Goal: Transaction & Acquisition: Purchase product/service

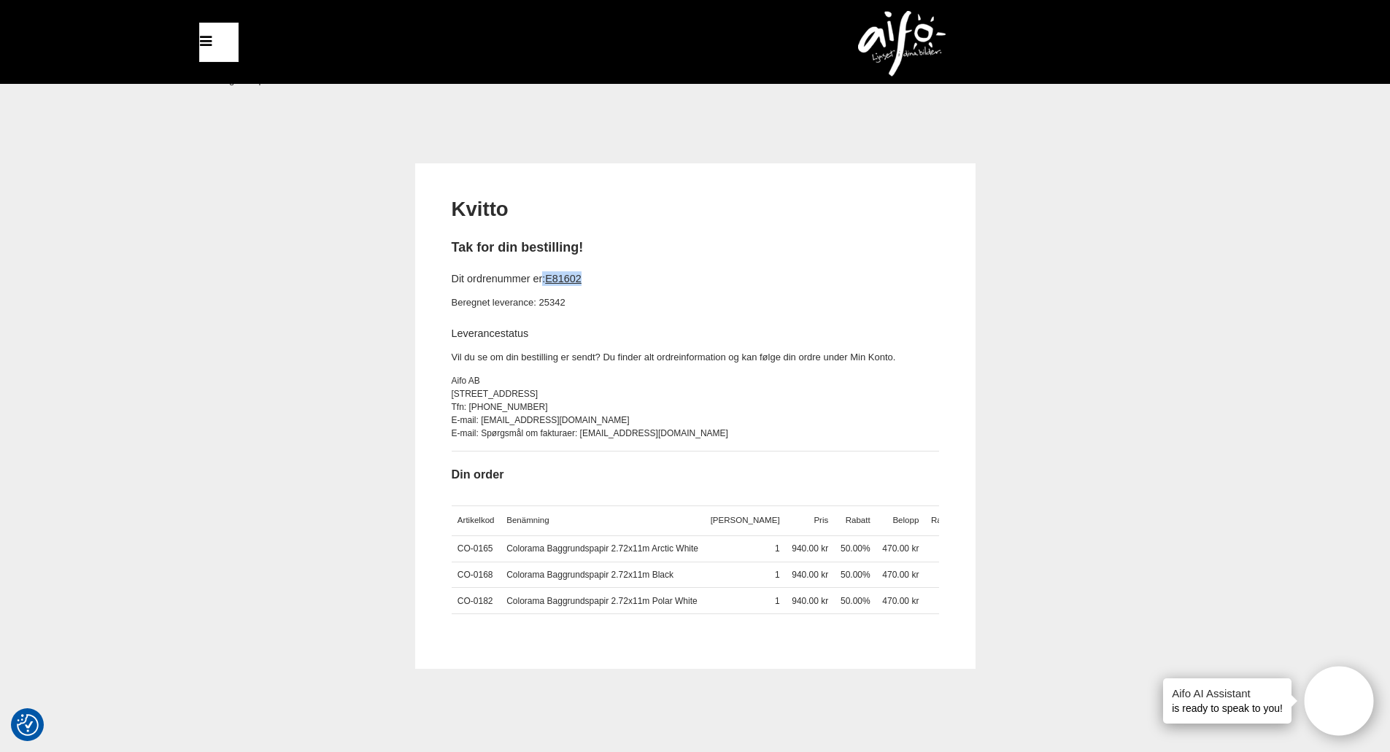
click at [902, 33] on img at bounding box center [902, 44] width 88 height 66
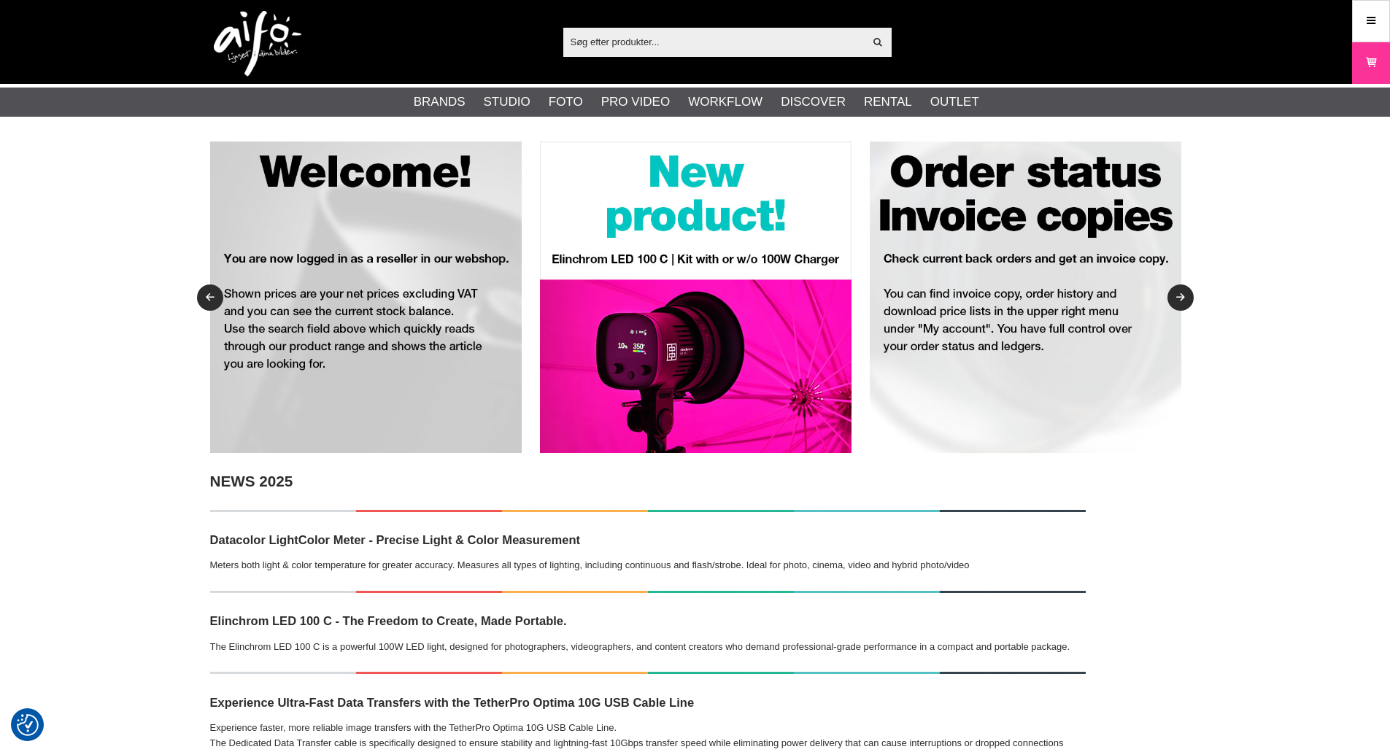
click at [767, 44] on input "text" at bounding box center [713, 42] width 301 height 22
paste input "1106224"
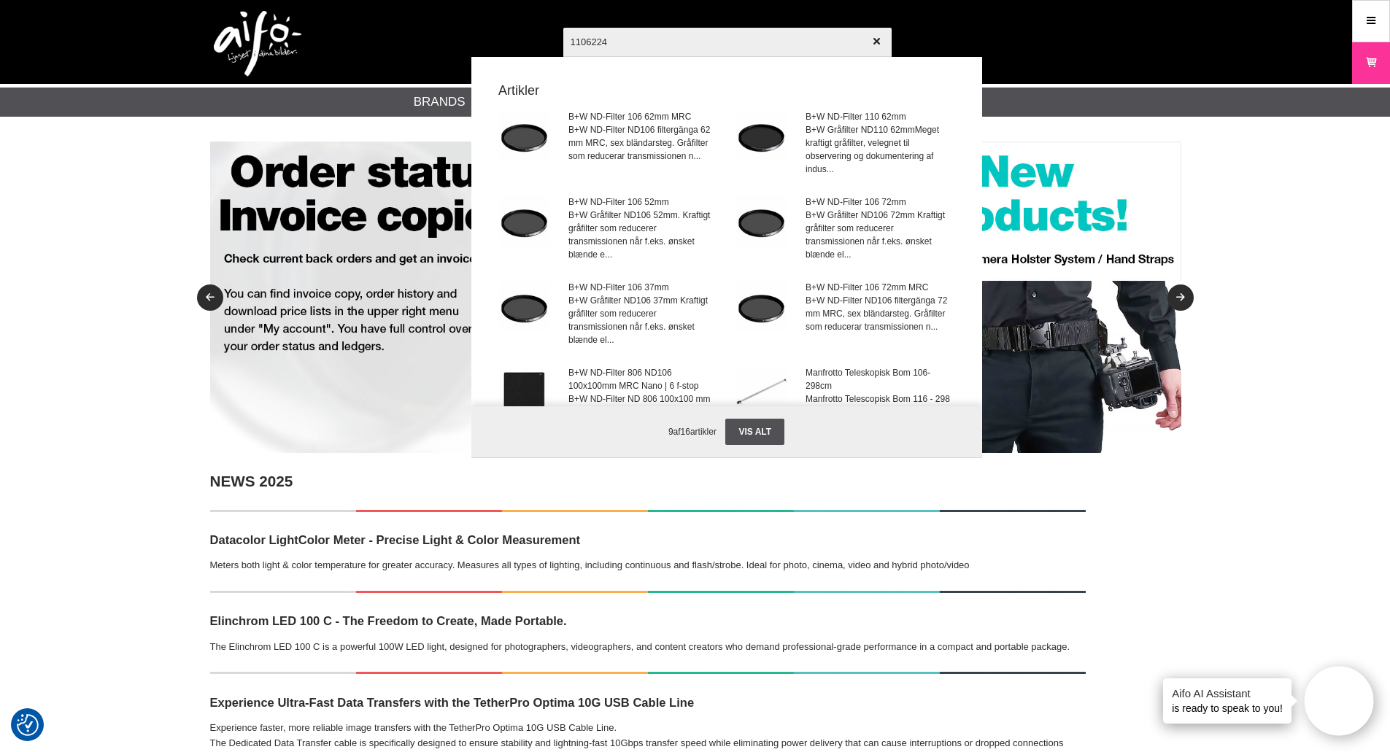
type input "1106224"
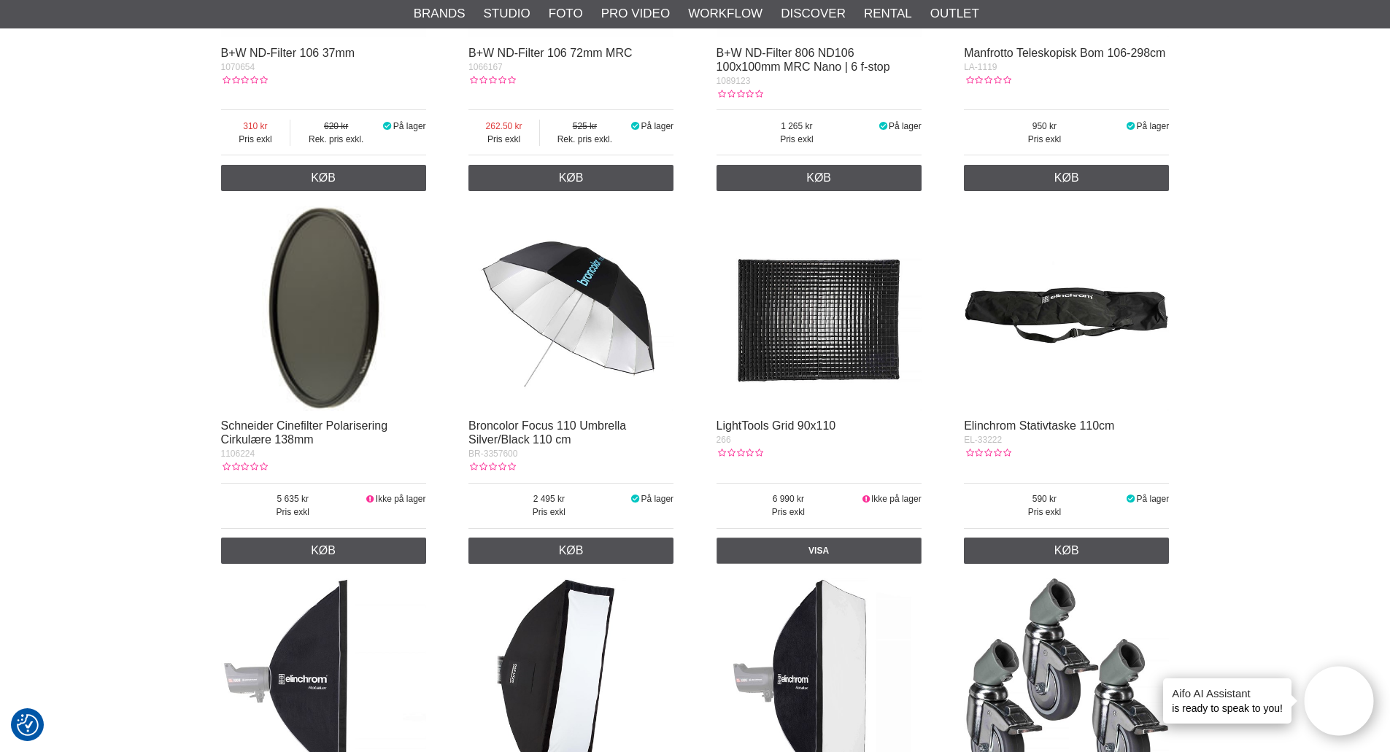
scroll to position [875, 0]
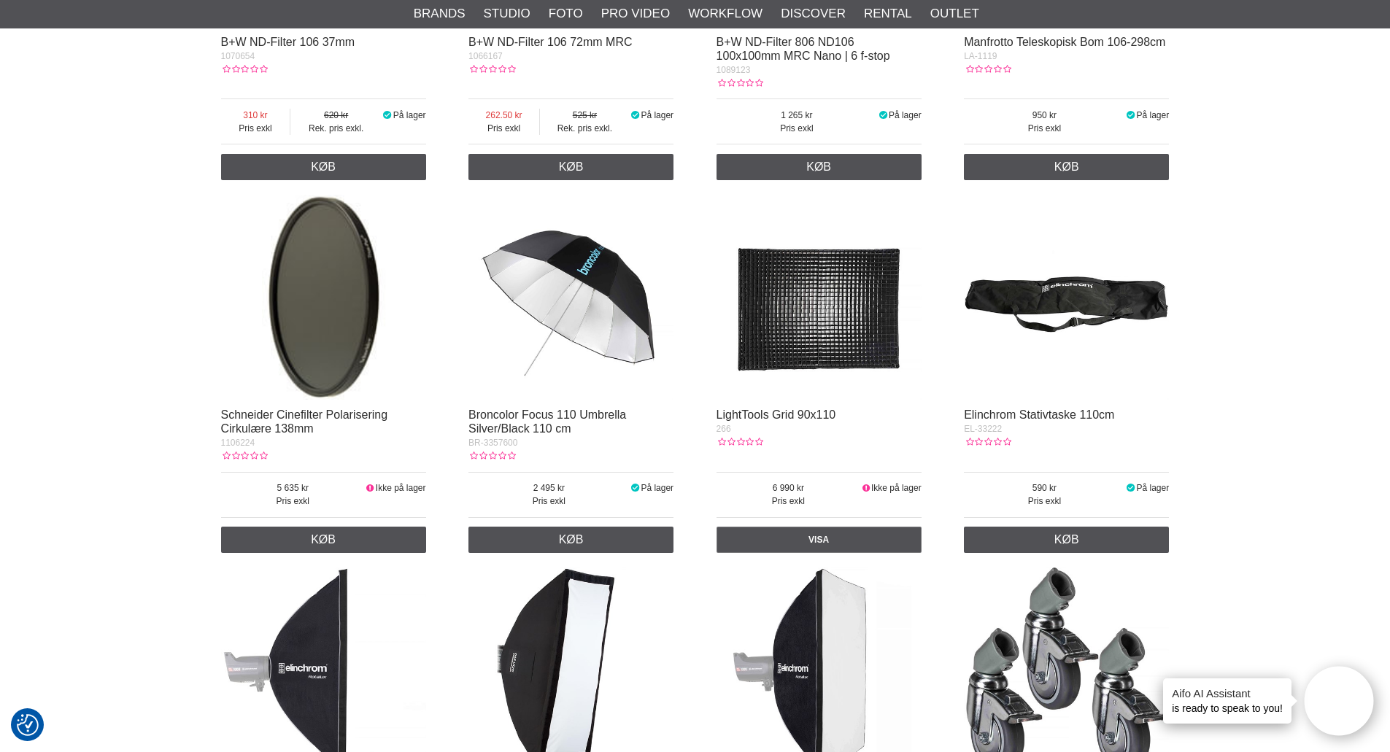
click at [344, 309] on img at bounding box center [323, 297] width 205 height 205
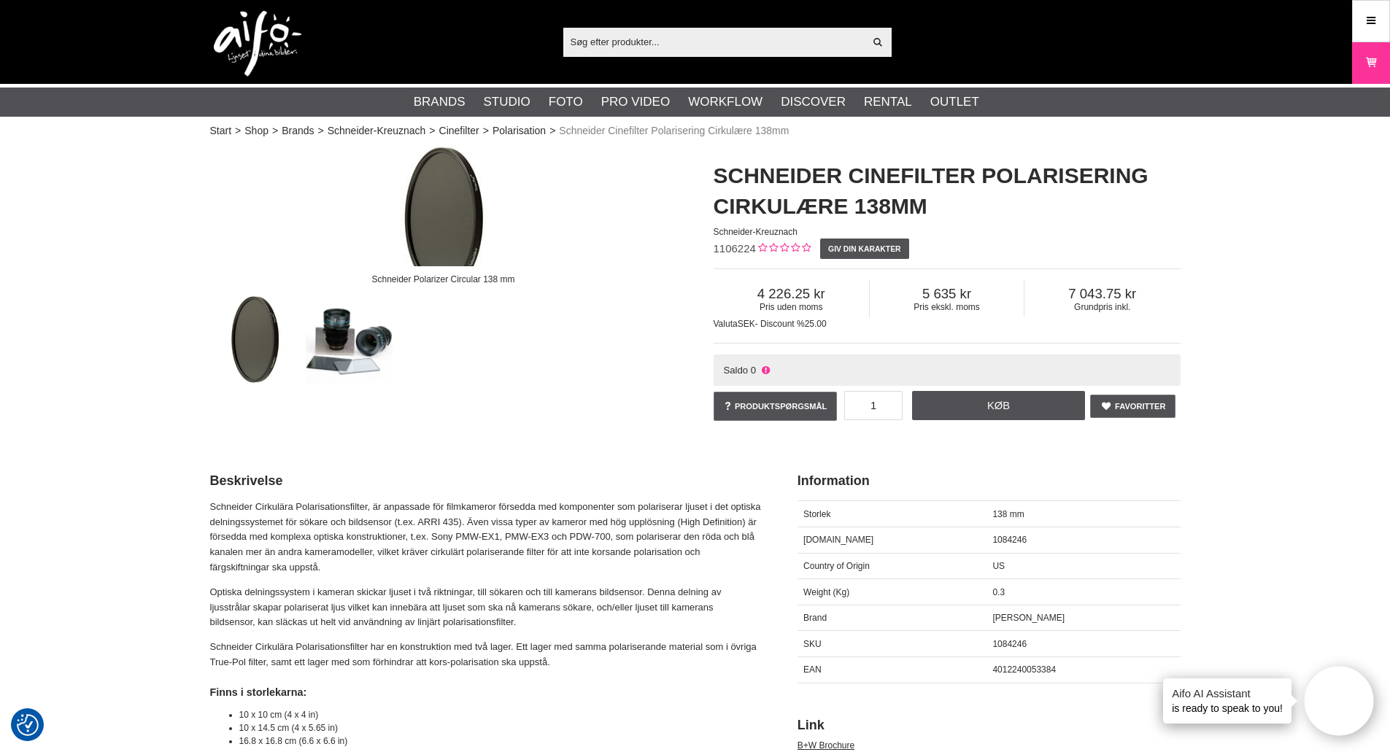
click at [737, 248] on span "1106224" at bounding box center [734, 248] width 42 height 12
copy span "1106224"
click at [1034, 667] on span "4012240053384" at bounding box center [1023, 670] width 63 height 10
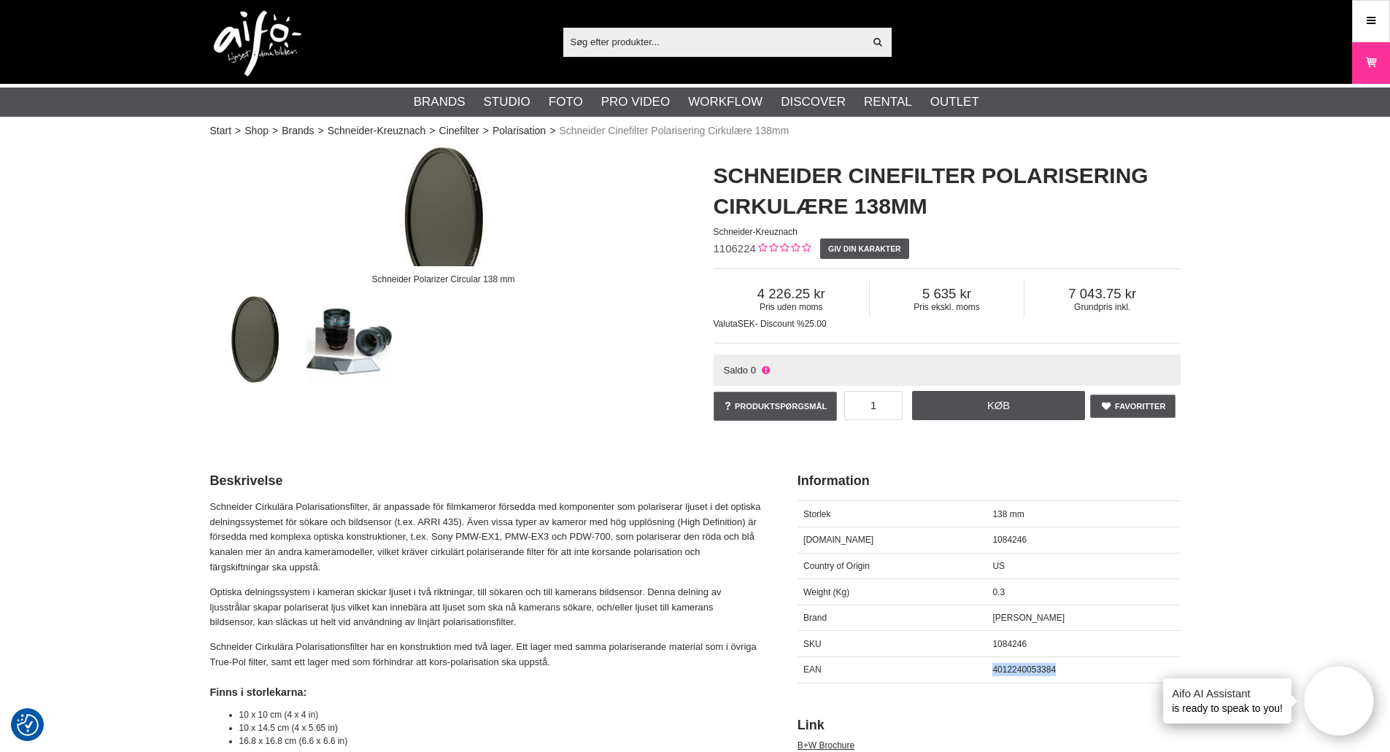
click at [1034, 667] on span "4012240053384" at bounding box center [1023, 670] width 63 height 10
copy span "4012240053384"
drag, startPoint x: 2, startPoint y: 365, endPoint x: 20, endPoint y: 349, distance: 24.2
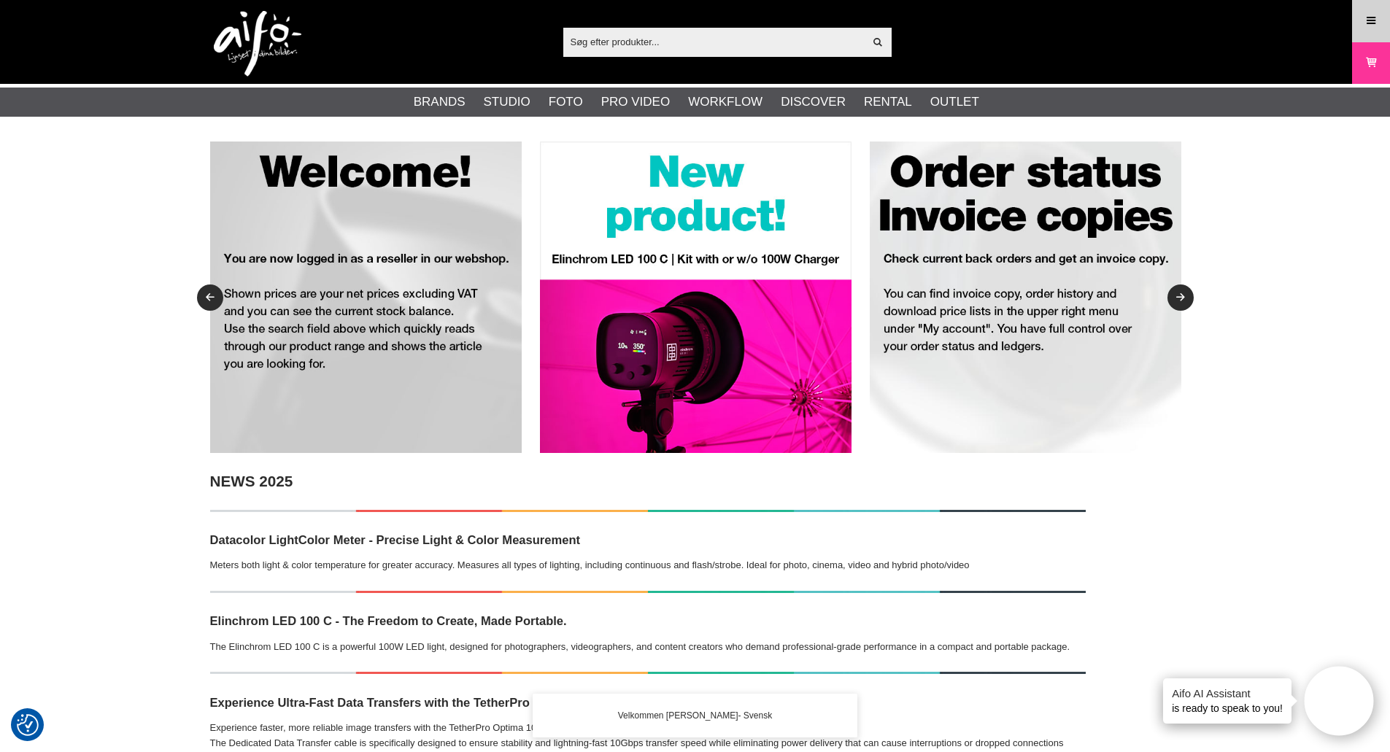
click at [1367, 20] on icon at bounding box center [1370, 21] width 13 height 16
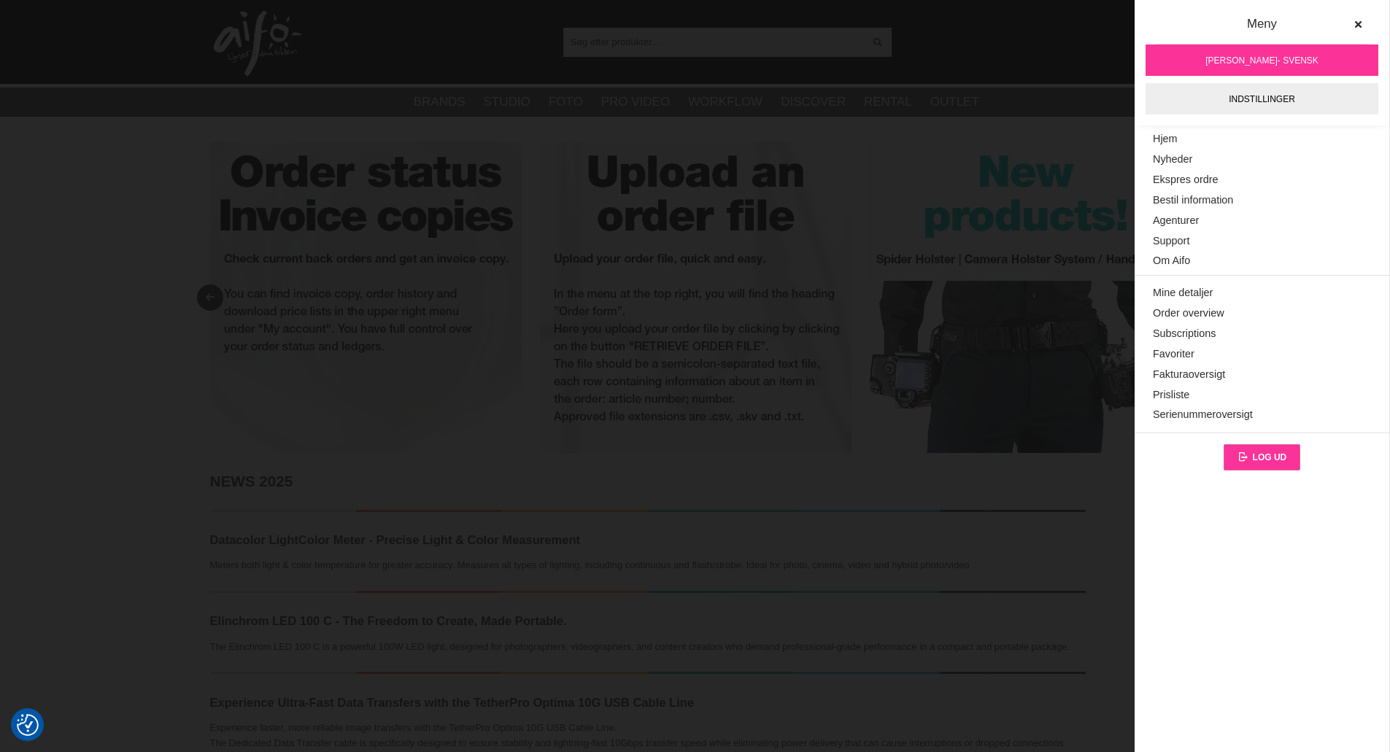
click at [1259, 446] on link "Log ud" at bounding box center [1261, 457] width 77 height 26
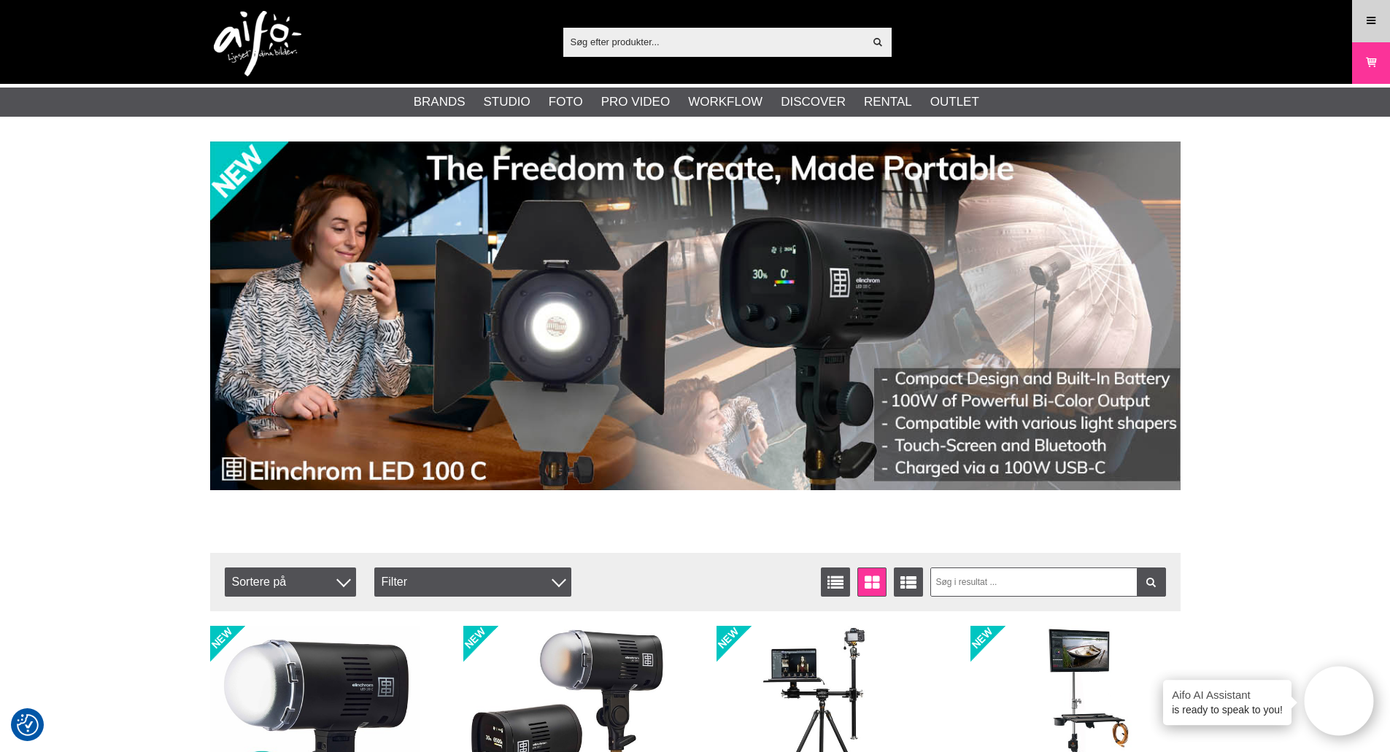
click at [1374, 16] on icon at bounding box center [1370, 21] width 13 height 16
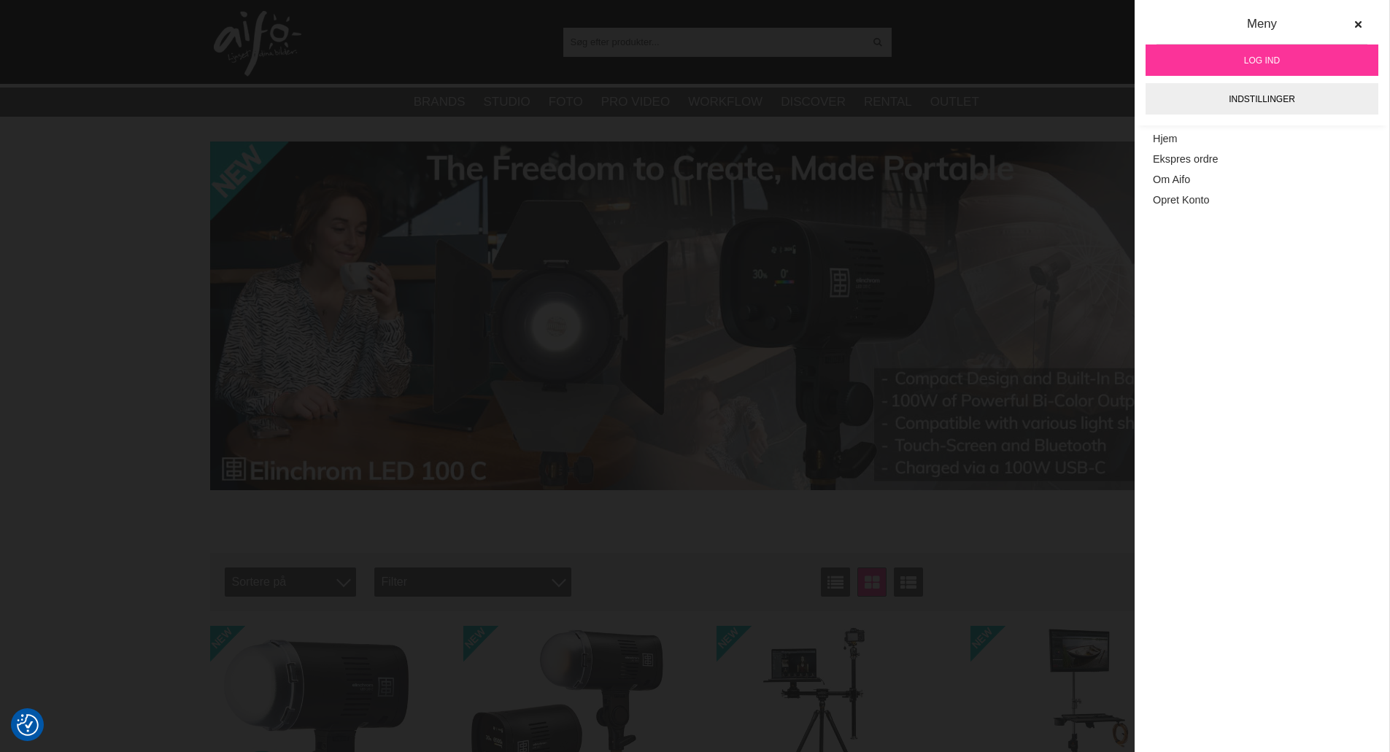
click at [1282, 58] on link "Log ind" at bounding box center [1261, 59] width 233 height 31
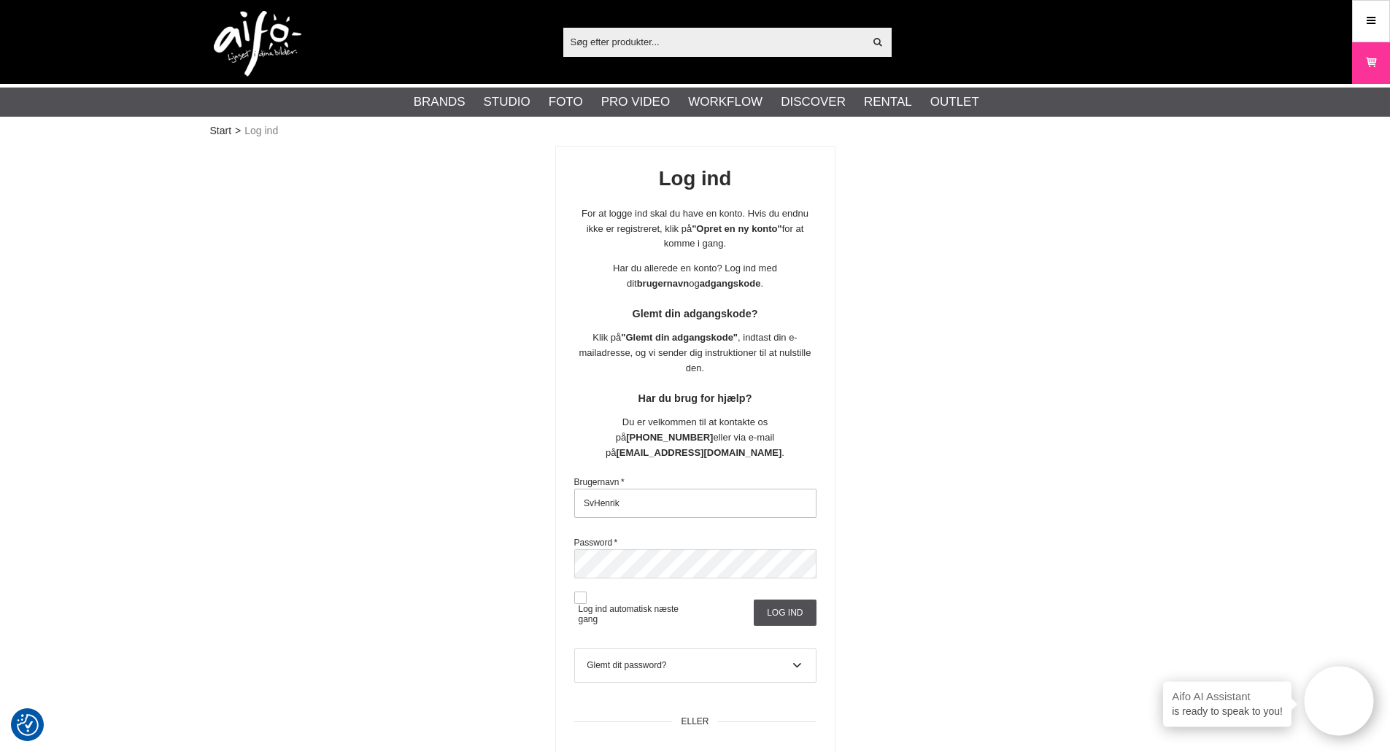
click at [711, 491] on input "SvHenrik" at bounding box center [695, 503] width 242 height 29
type input "GoHenrik"
click at [781, 600] on input "Log ind" at bounding box center [785, 613] width 62 height 26
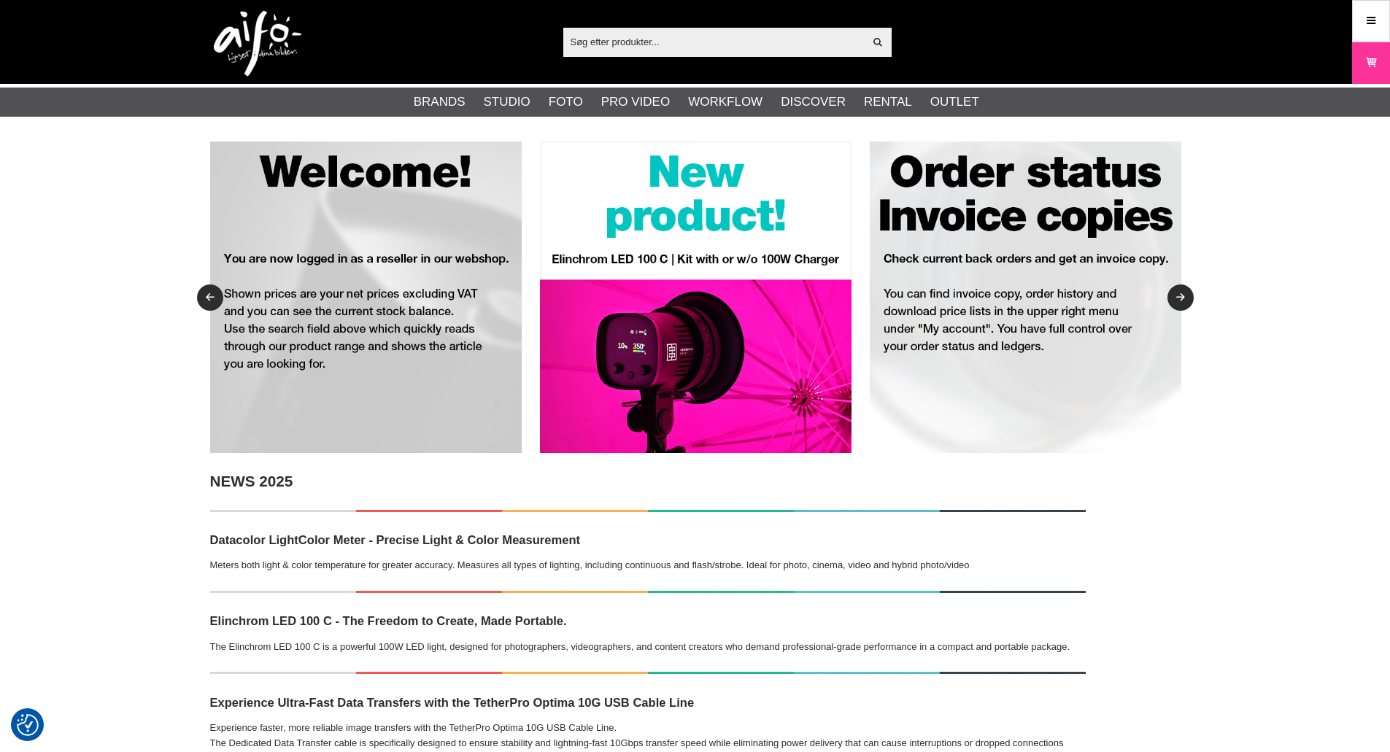
click at [731, 48] on input "text" at bounding box center [713, 42] width 301 height 22
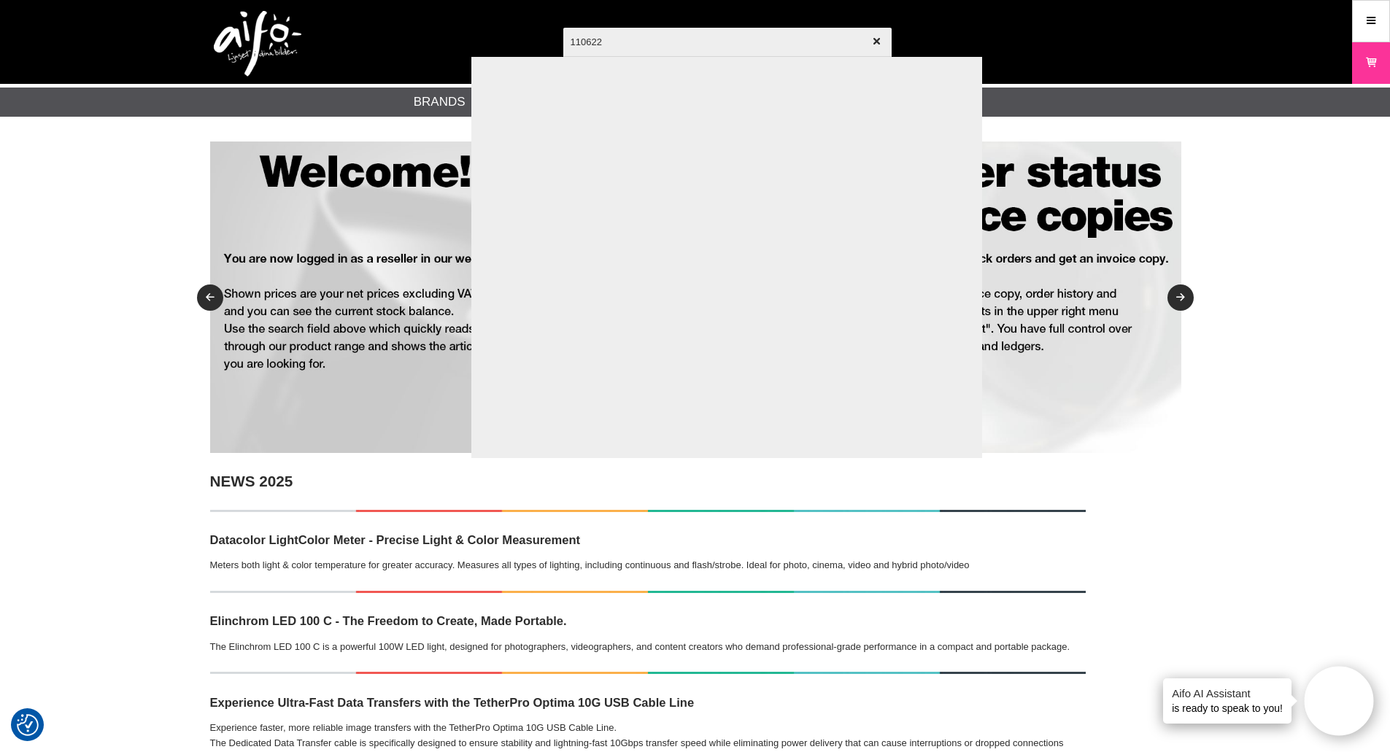
type input "1106224"
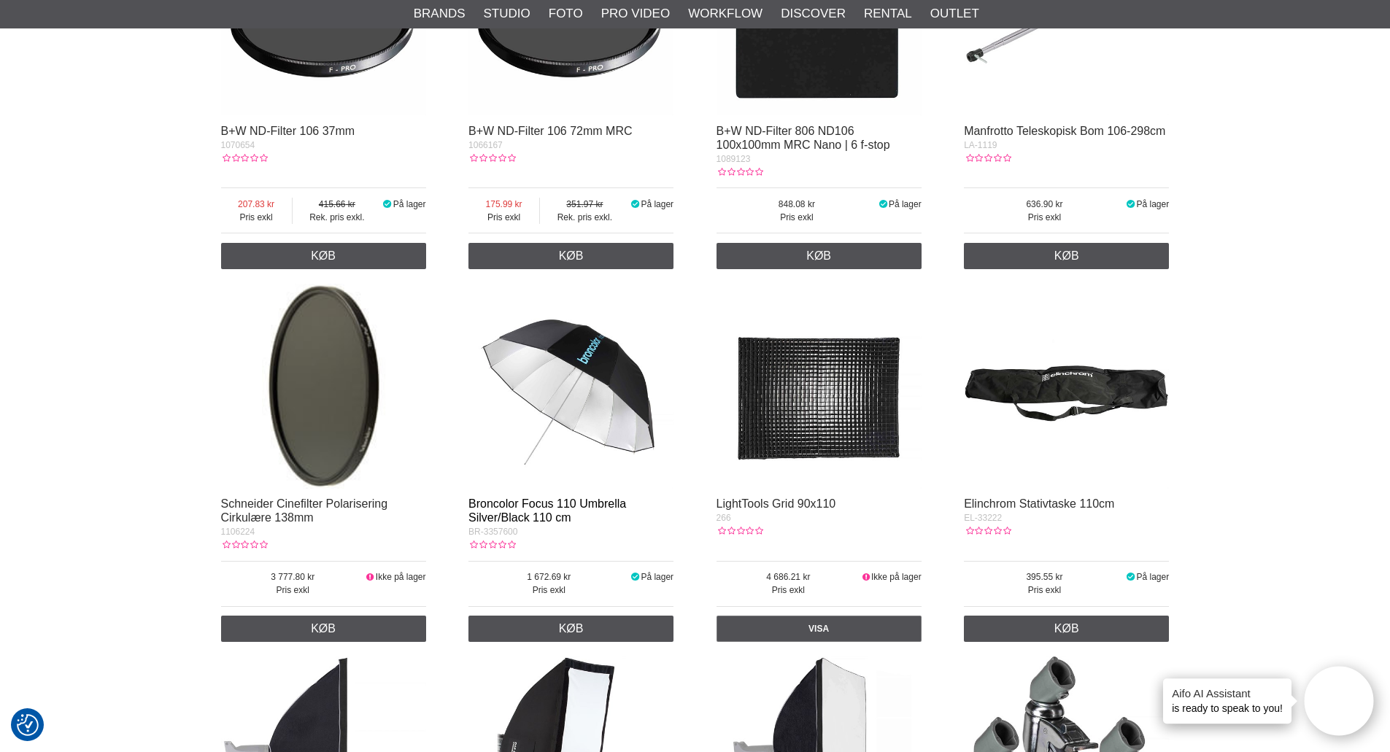
scroll to position [948, 0]
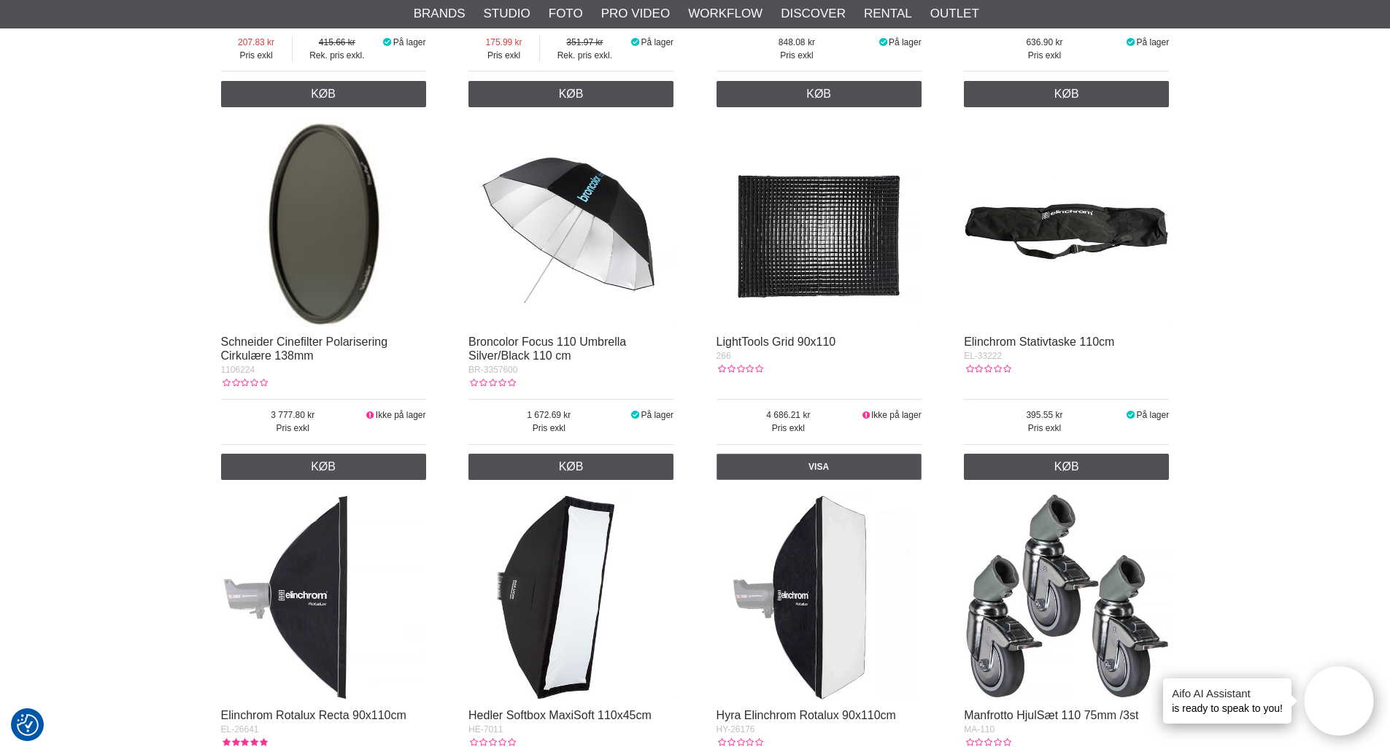
click at [354, 266] on img at bounding box center [323, 224] width 205 height 205
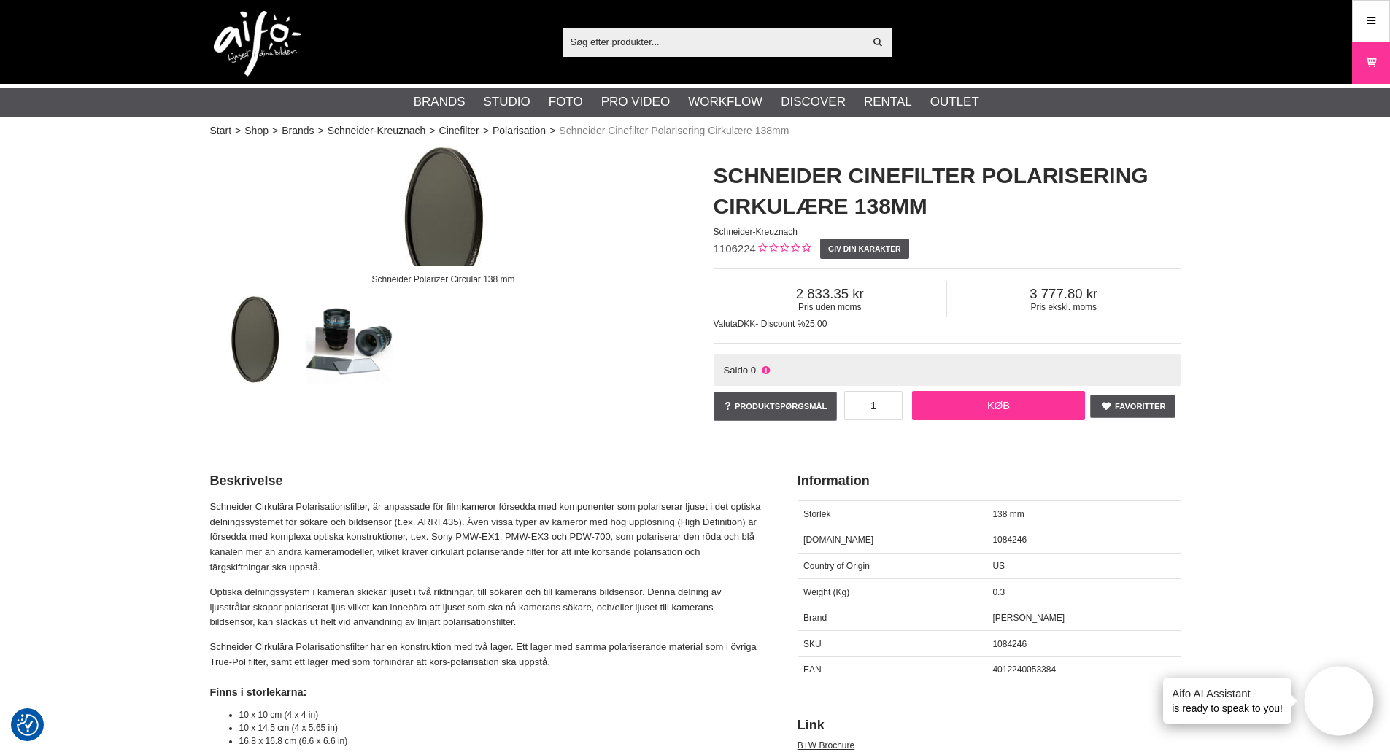
click at [1015, 405] on link "Køb" at bounding box center [999, 405] width 174 height 29
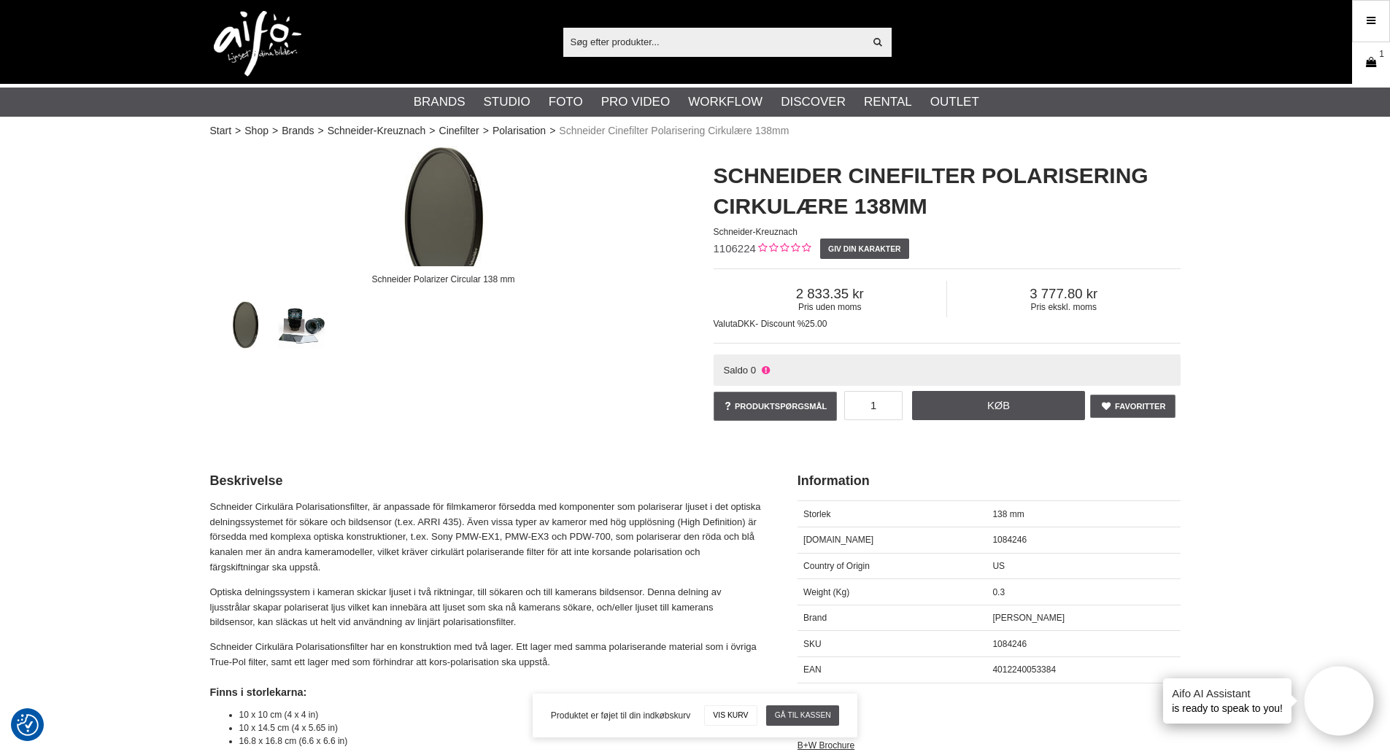
click at [1366, 61] on icon at bounding box center [1370, 63] width 15 height 16
